Goal: Task Accomplishment & Management: Use online tool/utility

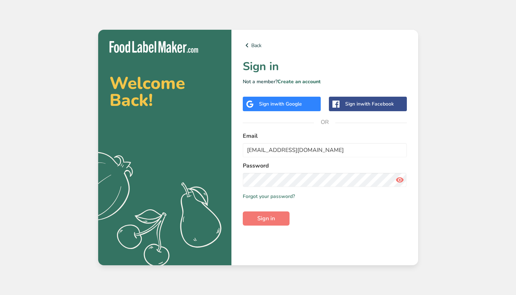
type input "[EMAIL_ADDRESS][DOMAIN_NAME]"
click at [266, 219] on button "Sign in" at bounding box center [266, 218] width 47 height 14
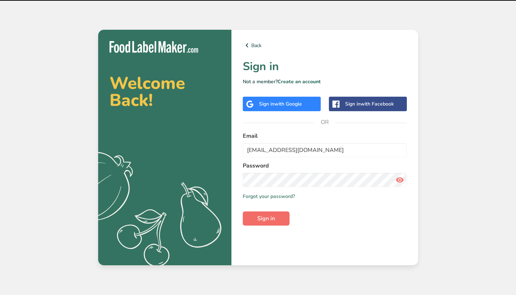
click at [276, 214] on button "Sign in" at bounding box center [266, 218] width 47 height 14
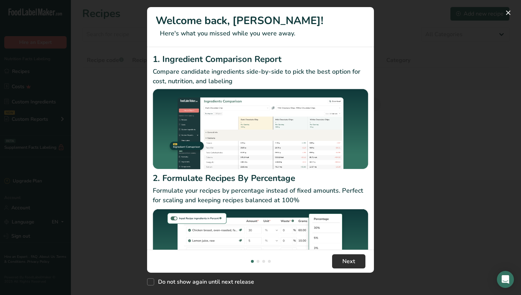
click at [353, 257] on span "Next" at bounding box center [348, 261] width 13 height 9
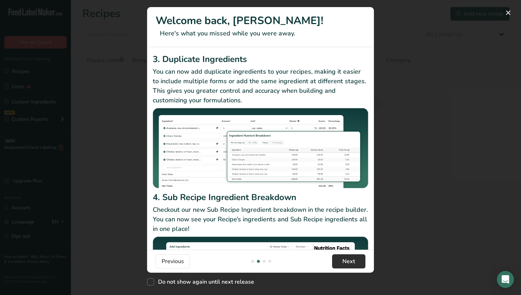
click at [353, 220] on div "3. Duplicate Ingredients You can now add duplicate ingredients to your recipes,…" at bounding box center [260, 148] width 227 height 203
click at [346, 272] on footer "Previous Next" at bounding box center [260, 261] width 227 height 23
click at [153, 283] on span "New Features" at bounding box center [150, 281] width 7 height 7
click at [152, 283] on input "Do not show again until next release" at bounding box center [149, 282] width 5 height 5
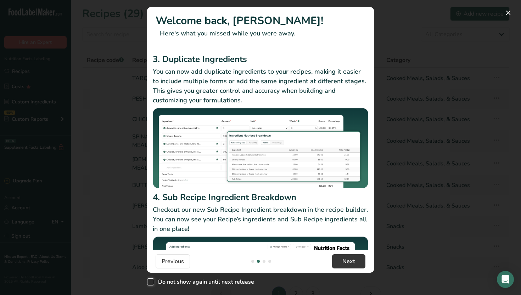
checkbox input "true"
click at [343, 262] on span "Next" at bounding box center [348, 261] width 13 height 9
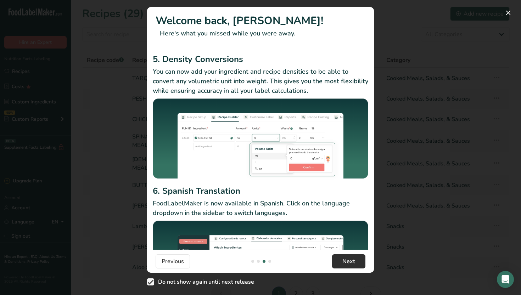
click at [343, 262] on span "Next" at bounding box center [348, 261] width 13 height 9
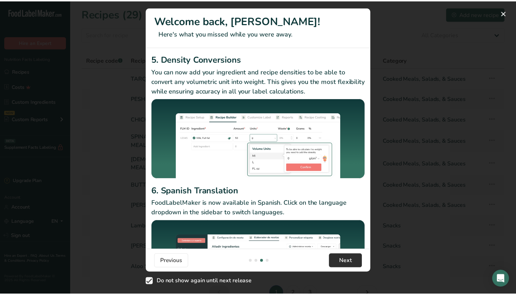
scroll to position [0, 680]
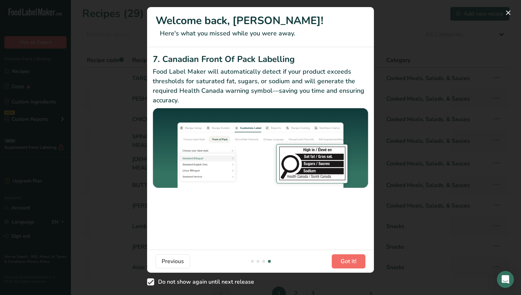
click at [343, 262] on span "Got it!" at bounding box center [348, 261] width 16 height 9
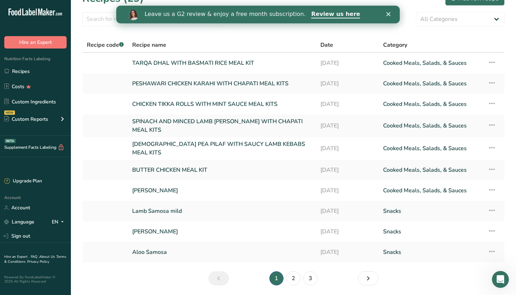
scroll to position [0, 0]
click at [290, 277] on link "2" at bounding box center [293, 278] width 14 height 14
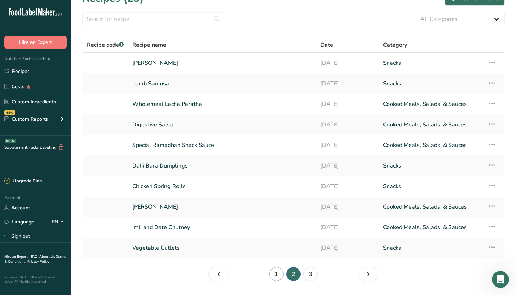
click at [278, 274] on link "1" at bounding box center [276, 274] width 14 height 14
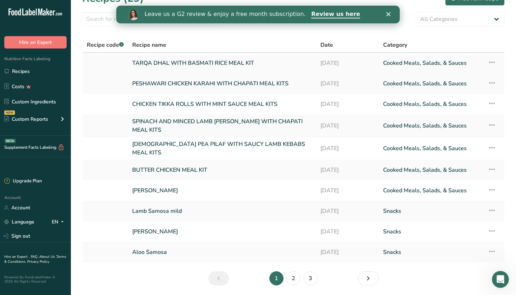
click at [224, 67] on link "TARQA DHAL WITH BASMATI RICE MEAL KIT" at bounding box center [222, 63] width 180 height 15
